Goal: Information Seeking & Learning: Learn about a topic

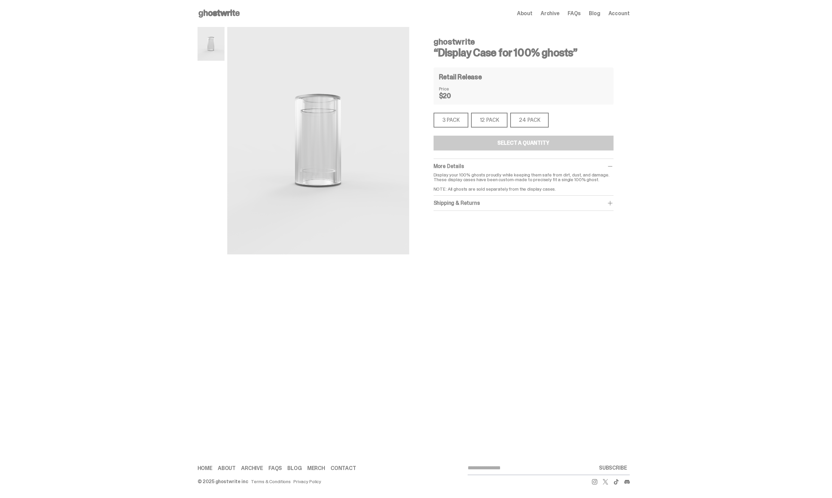
click at [558, 16] on span "Archive" at bounding box center [549, 13] width 19 height 5
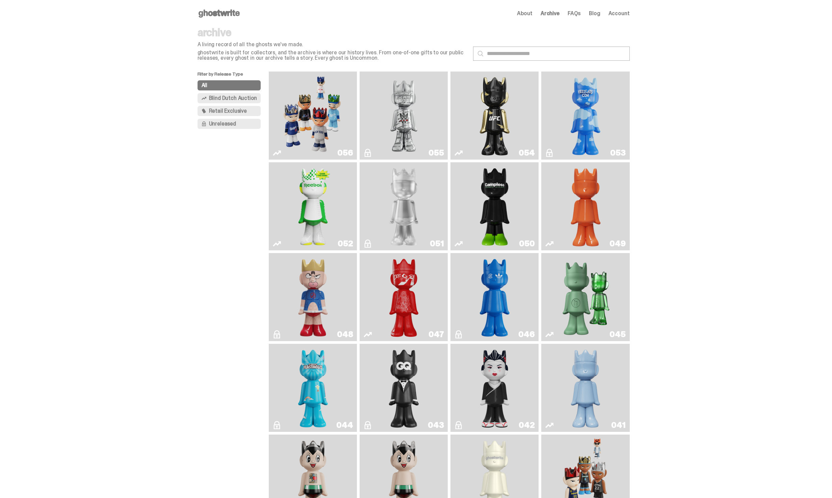
click at [565, 203] on link "049" at bounding box center [585, 206] width 80 height 83
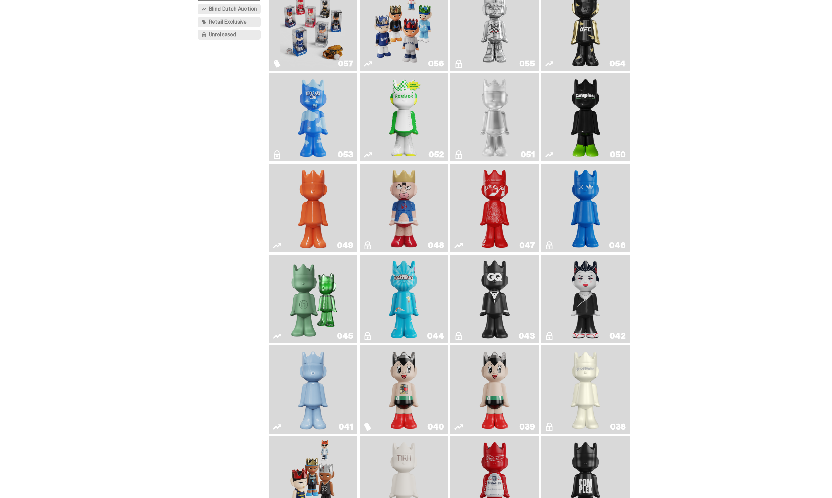
scroll to position [95, 0]
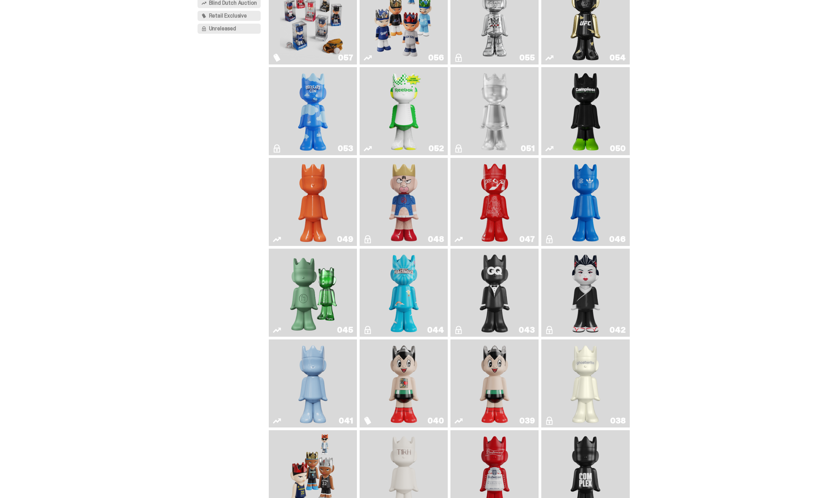
click at [337, 406] on link "041" at bounding box center [313, 383] width 80 height 83
